Goal: Information Seeking & Learning: Learn about a topic

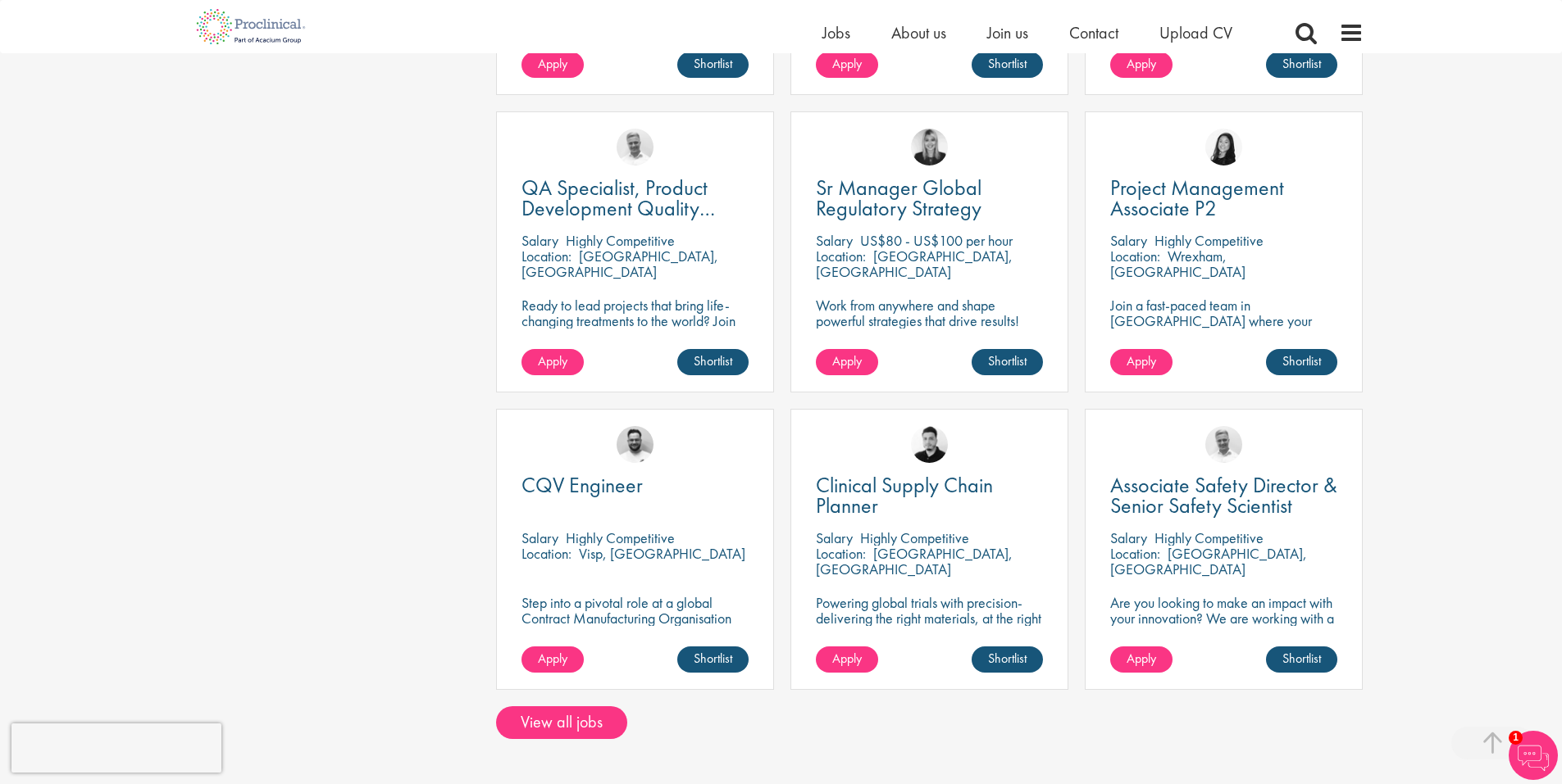
scroll to position [901, 0]
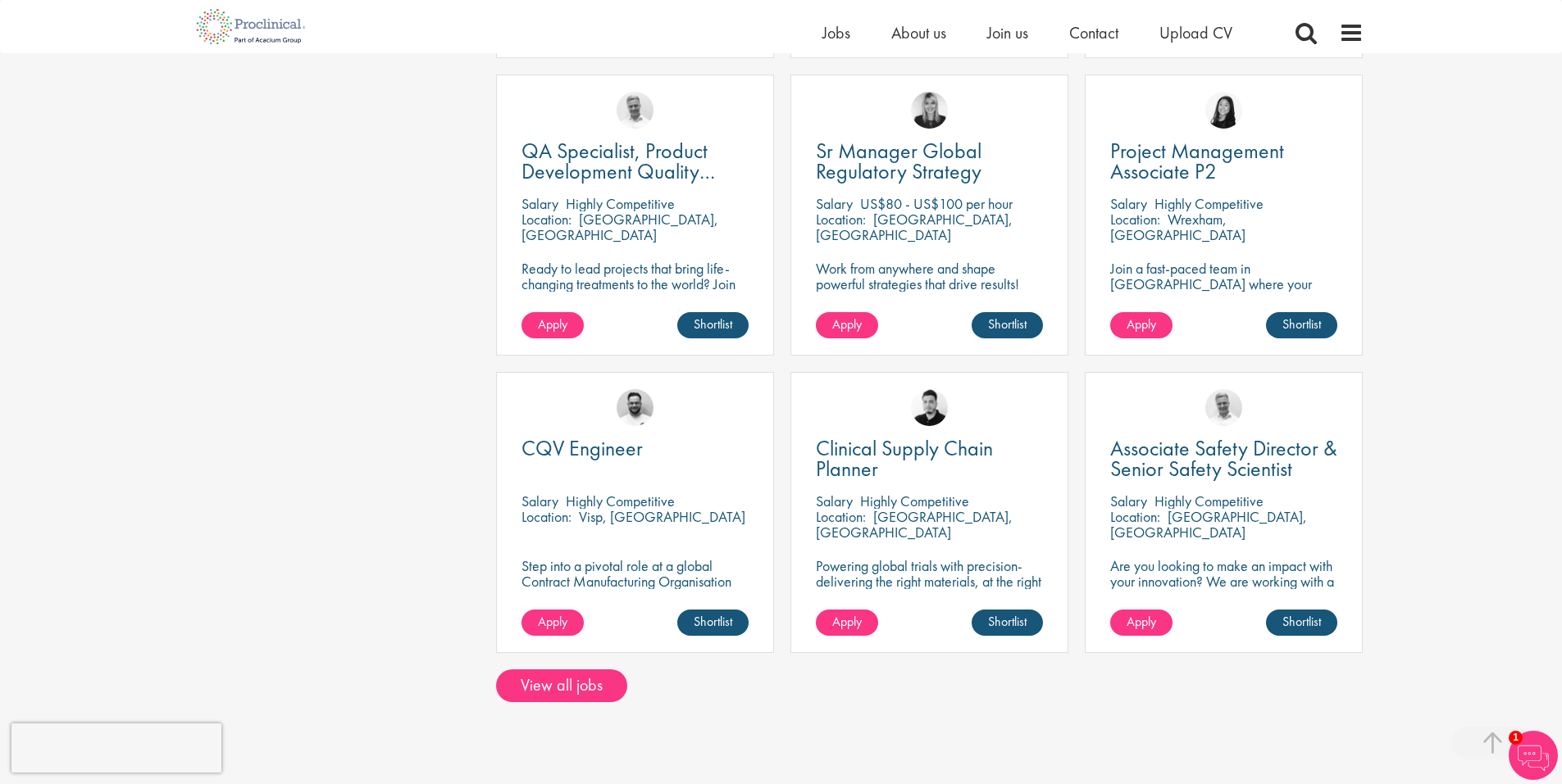
click at [611, 286] on p "Ready to lead projects that bring life-changing treatments to the world? Join o…" at bounding box center [635, 299] width 227 height 78
click at [630, 176] on span "QA Specialist, Product Development Quality (PDQ)" at bounding box center [618, 171] width 193 height 69
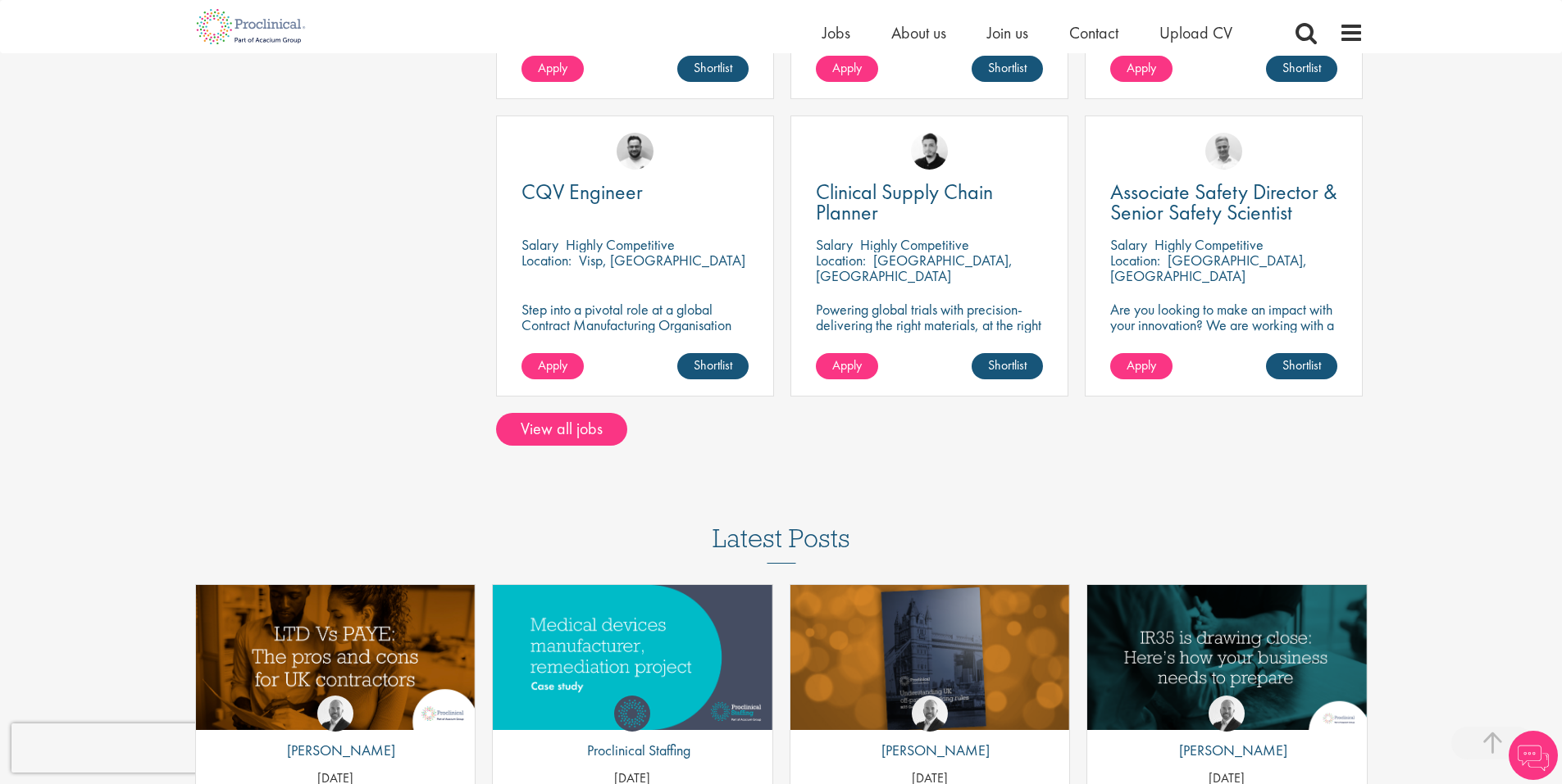
scroll to position [1159, 0]
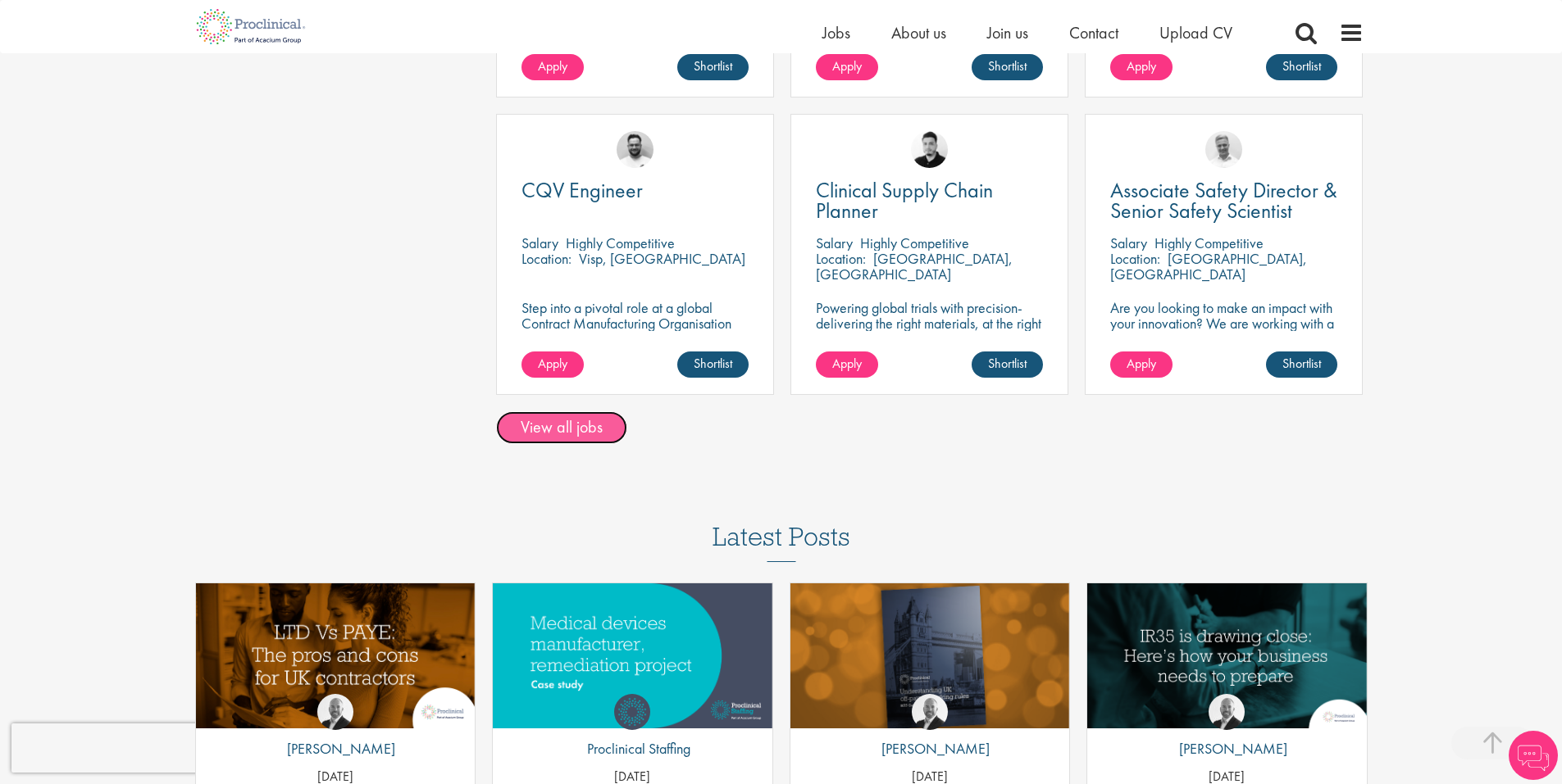
click at [578, 435] on link "View all jobs" at bounding box center [562, 428] width 131 height 33
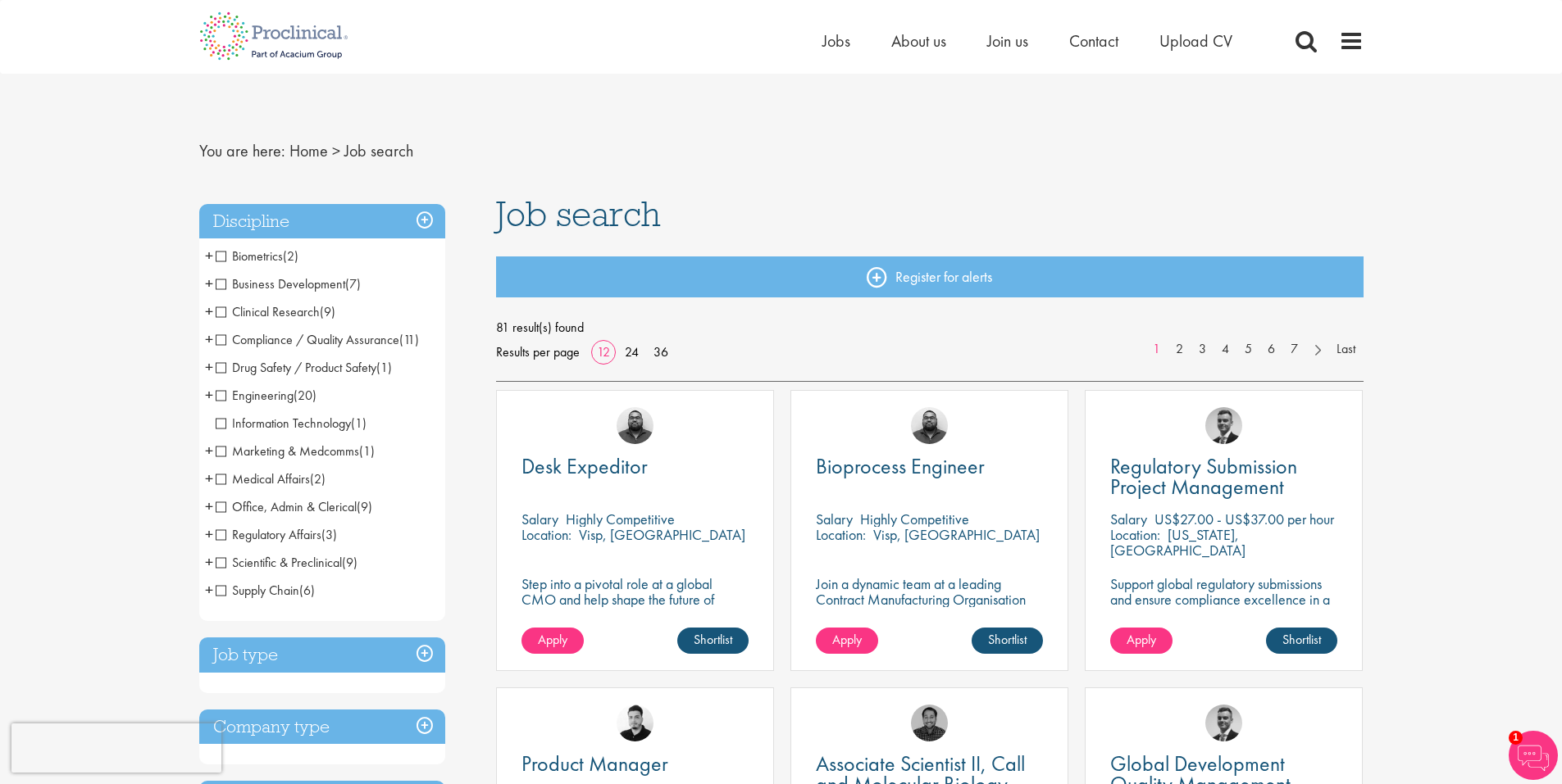
click at [222, 336] on span "Compliance / Quality Assurance" at bounding box center [308, 340] width 183 height 17
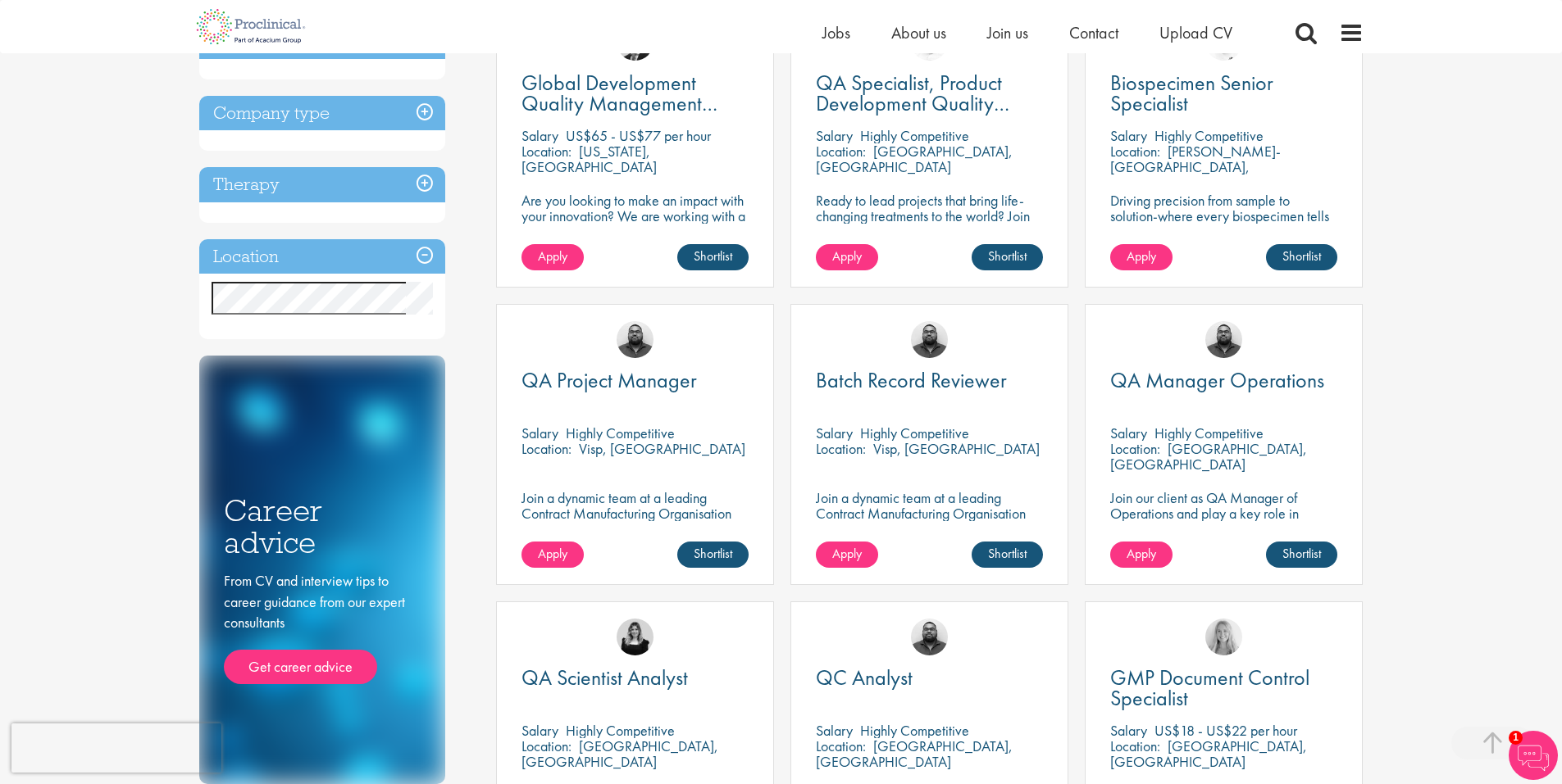
scroll to position [246, 0]
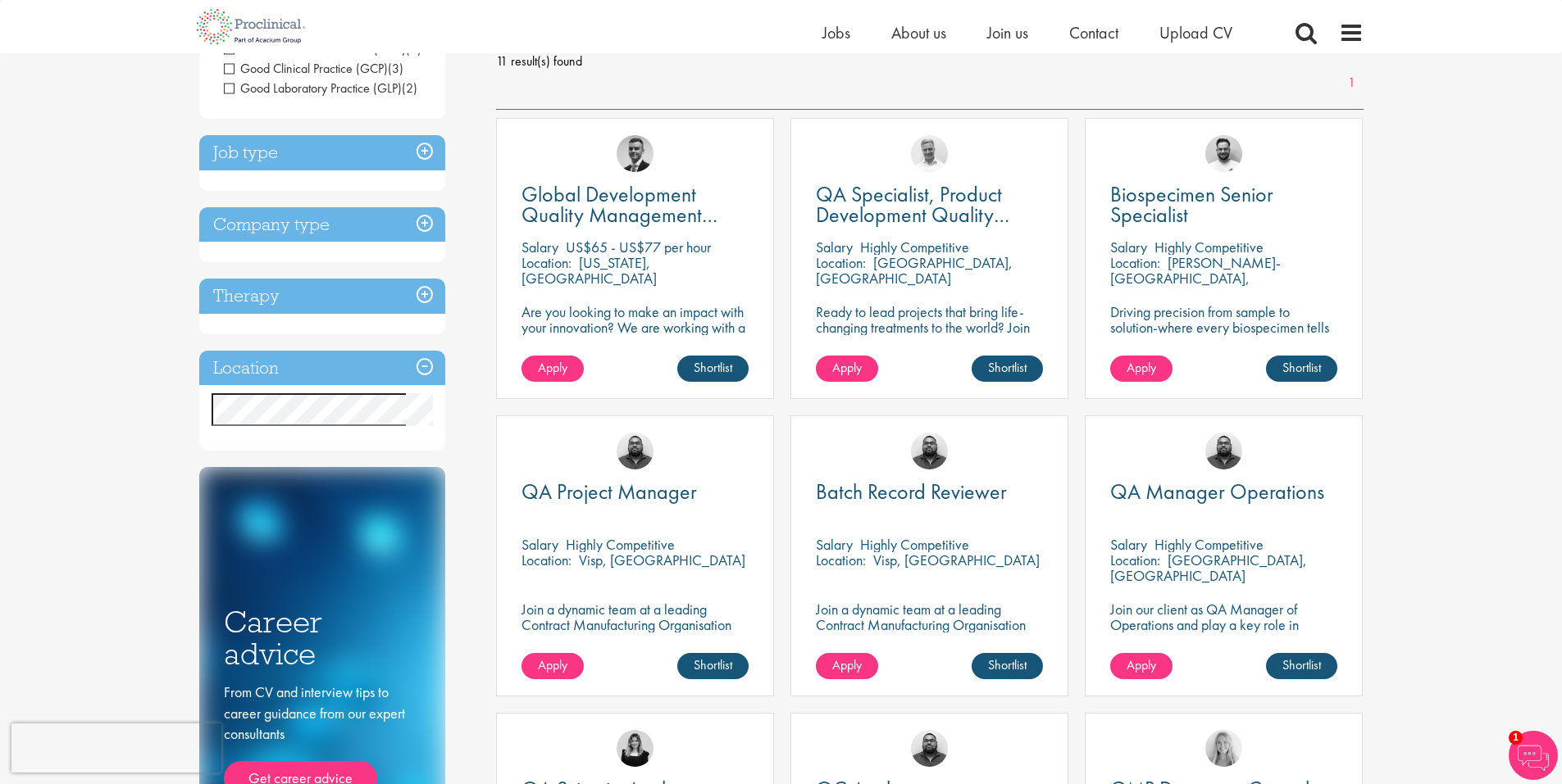
click at [304, 153] on h3 "Job type" at bounding box center [322, 153] width 246 height 35
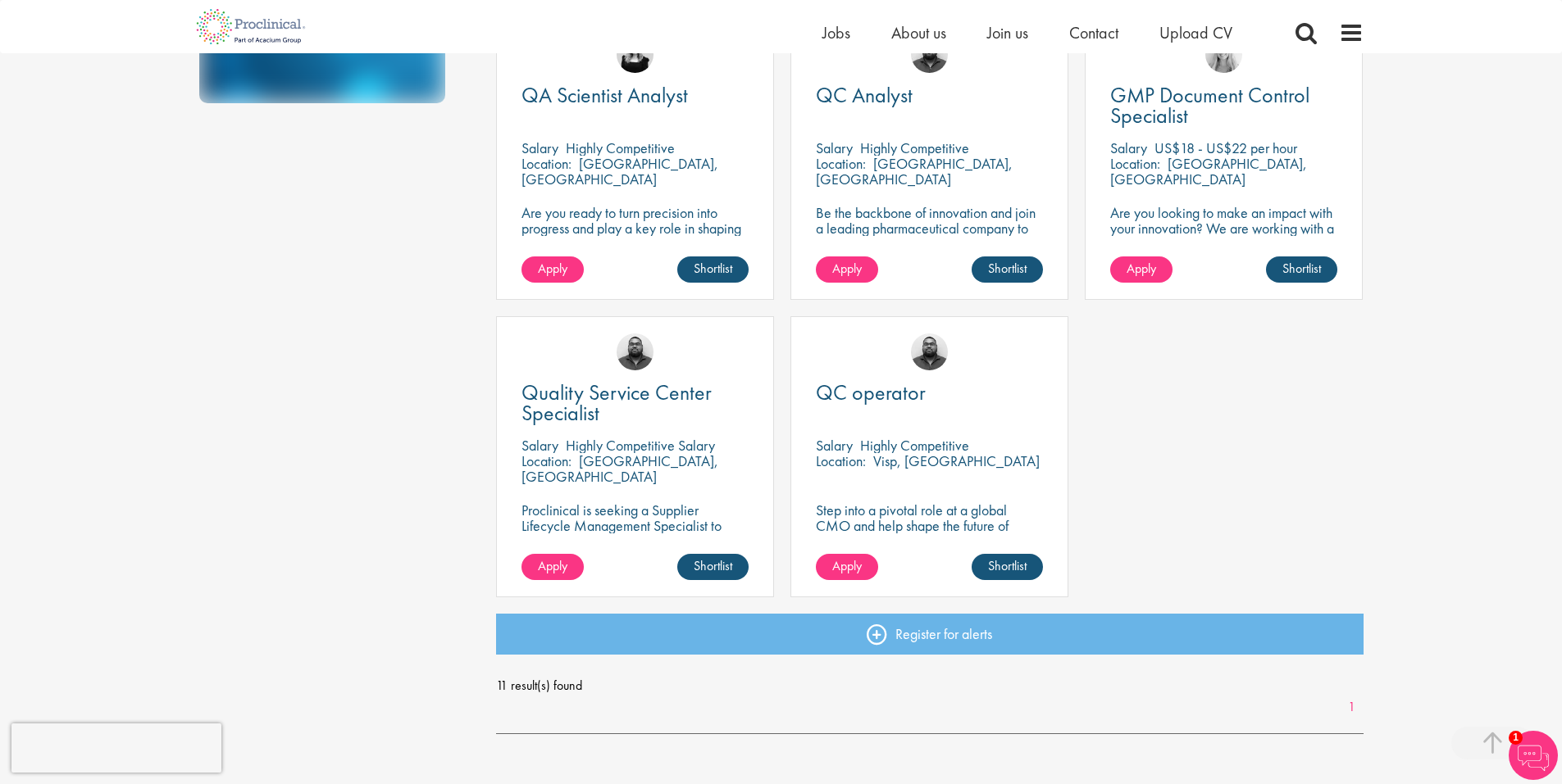
scroll to position [983, 0]
